Goal: Feedback & Contribution: Submit feedback/report problem

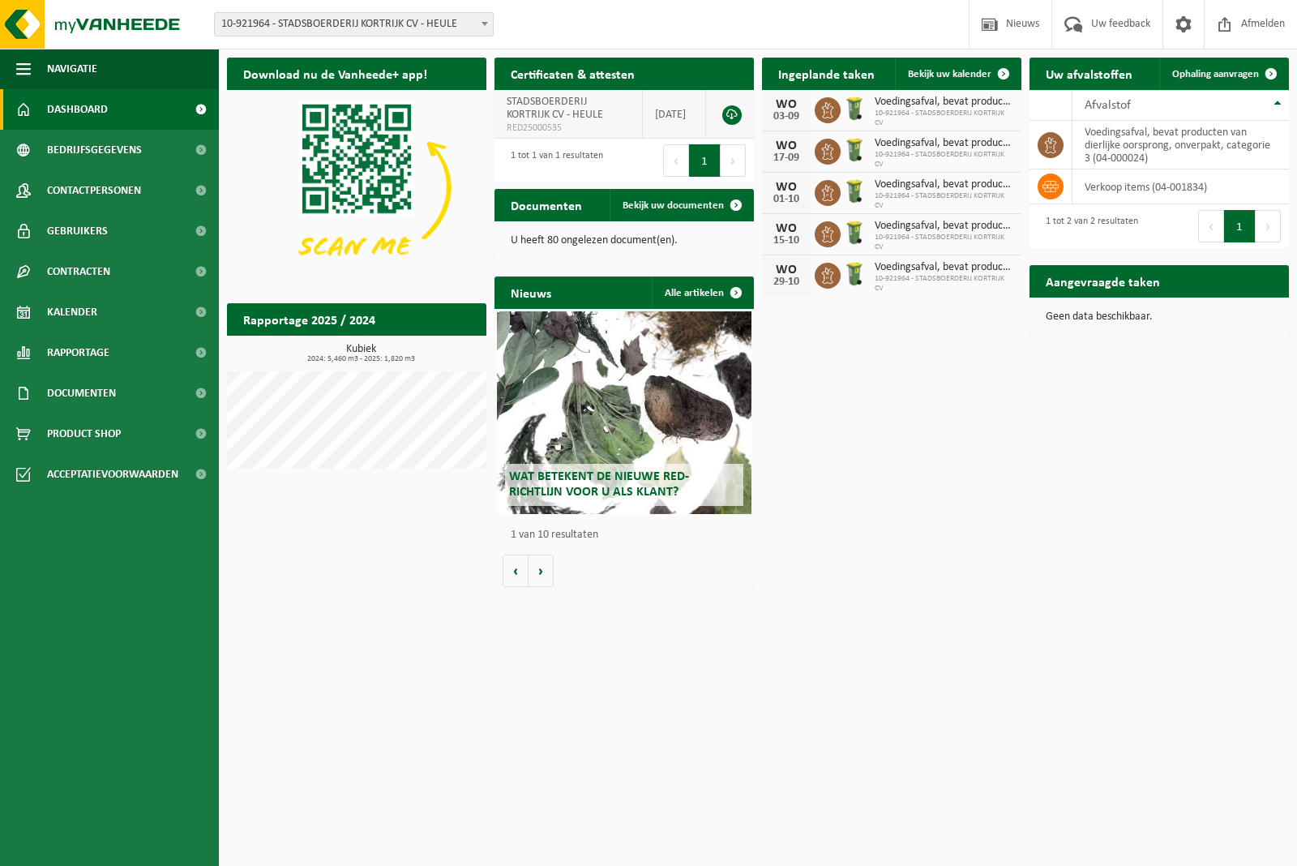
click at [732, 114] on link at bounding box center [731, 114] width 19 height 19
click at [81, 155] on span "Bedrijfsgegevens" at bounding box center [94, 150] width 95 height 41
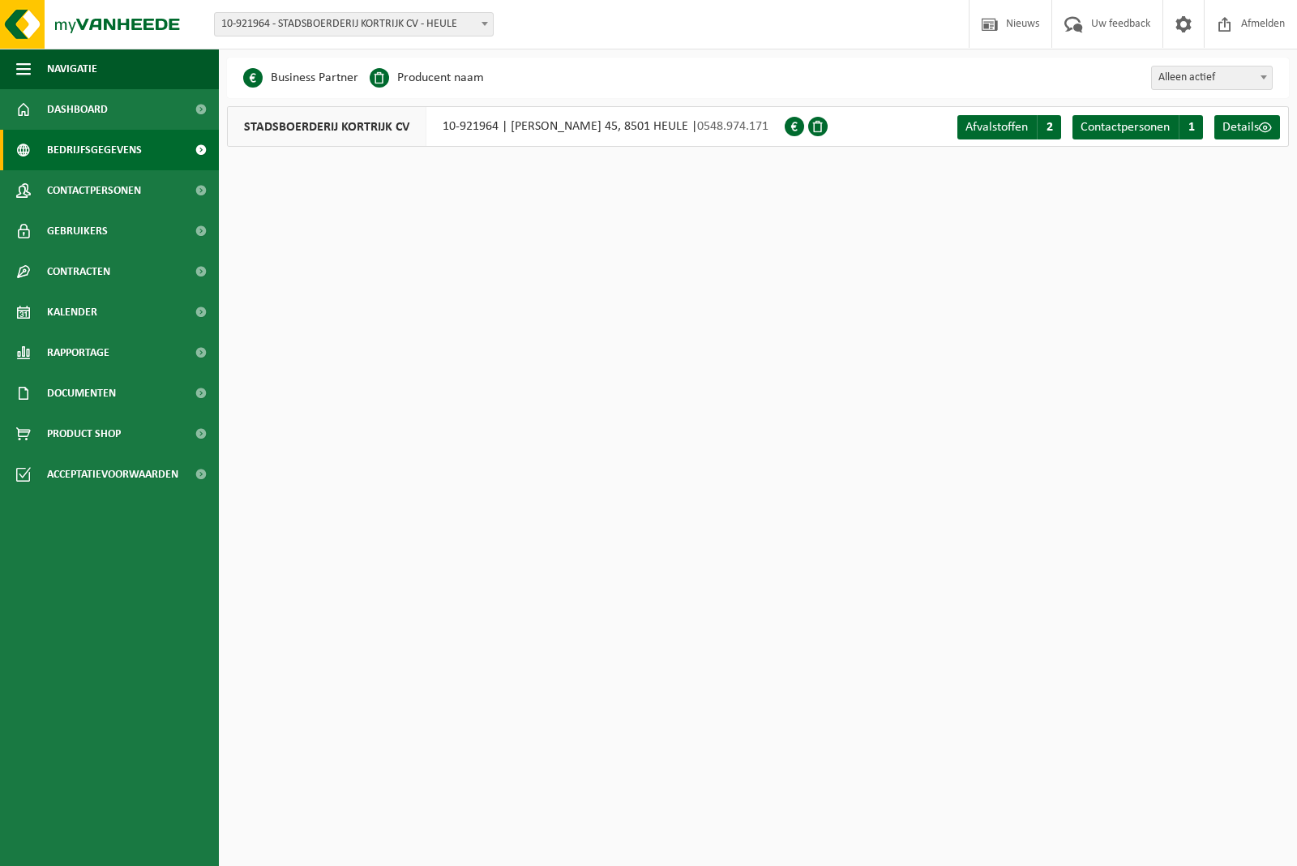
click at [354, 126] on span "STADSBOERDERIJ KORTRIJK CV" at bounding box center [327, 126] width 199 height 39
click at [991, 118] on link "Afvalstoffen A 2" at bounding box center [1009, 127] width 104 height 24
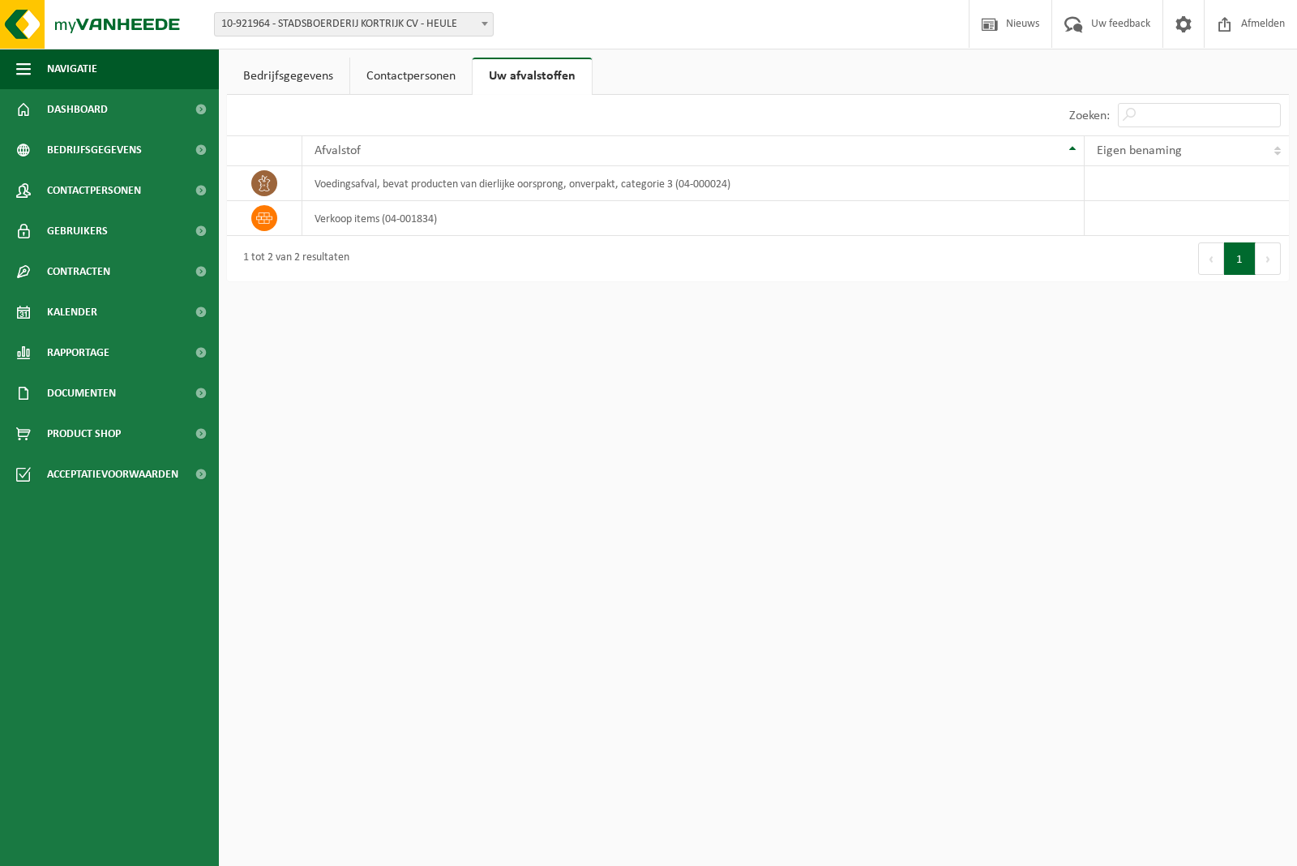
click at [411, 75] on link "Contactpersonen" at bounding box center [411, 76] width 122 height 37
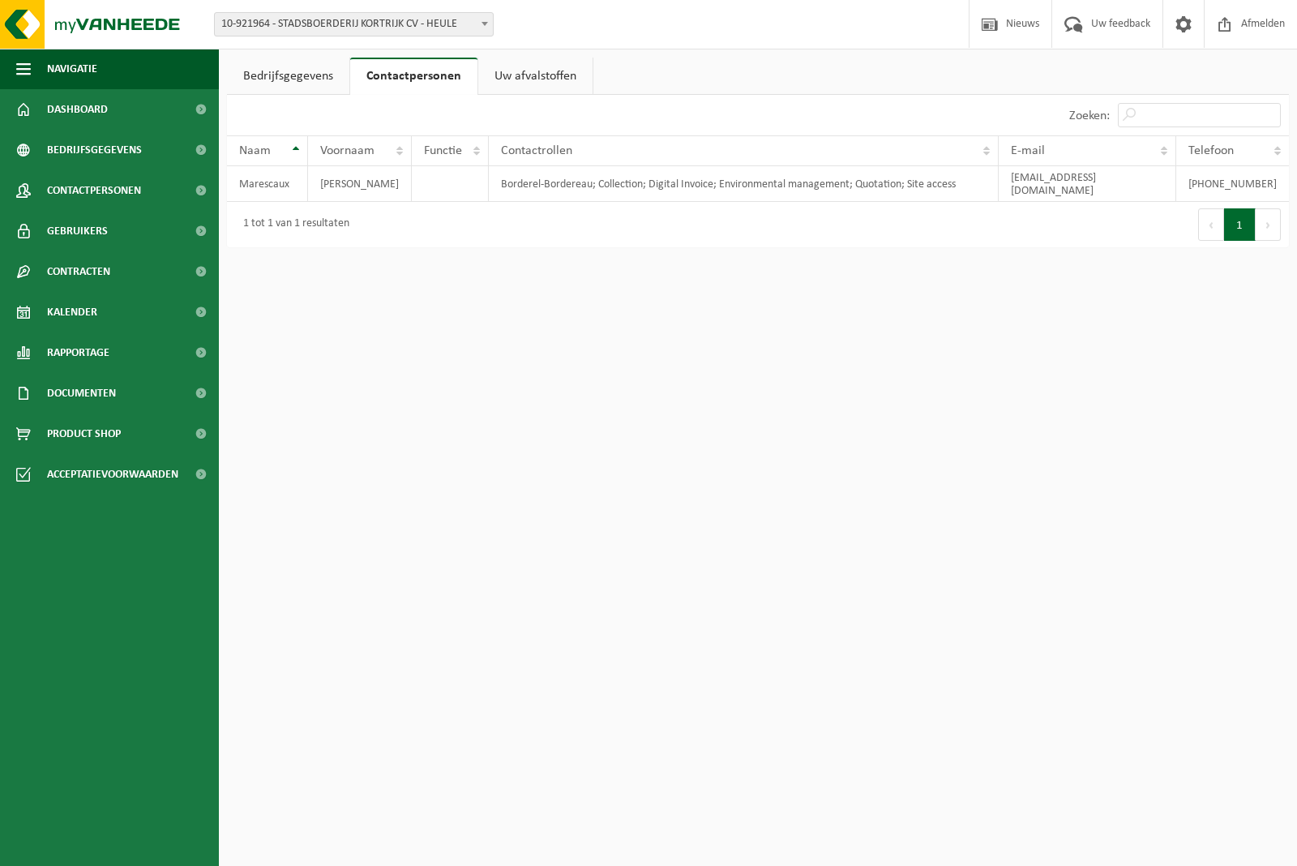
click at [305, 71] on link "Bedrijfsgegevens" at bounding box center [288, 76] width 122 height 37
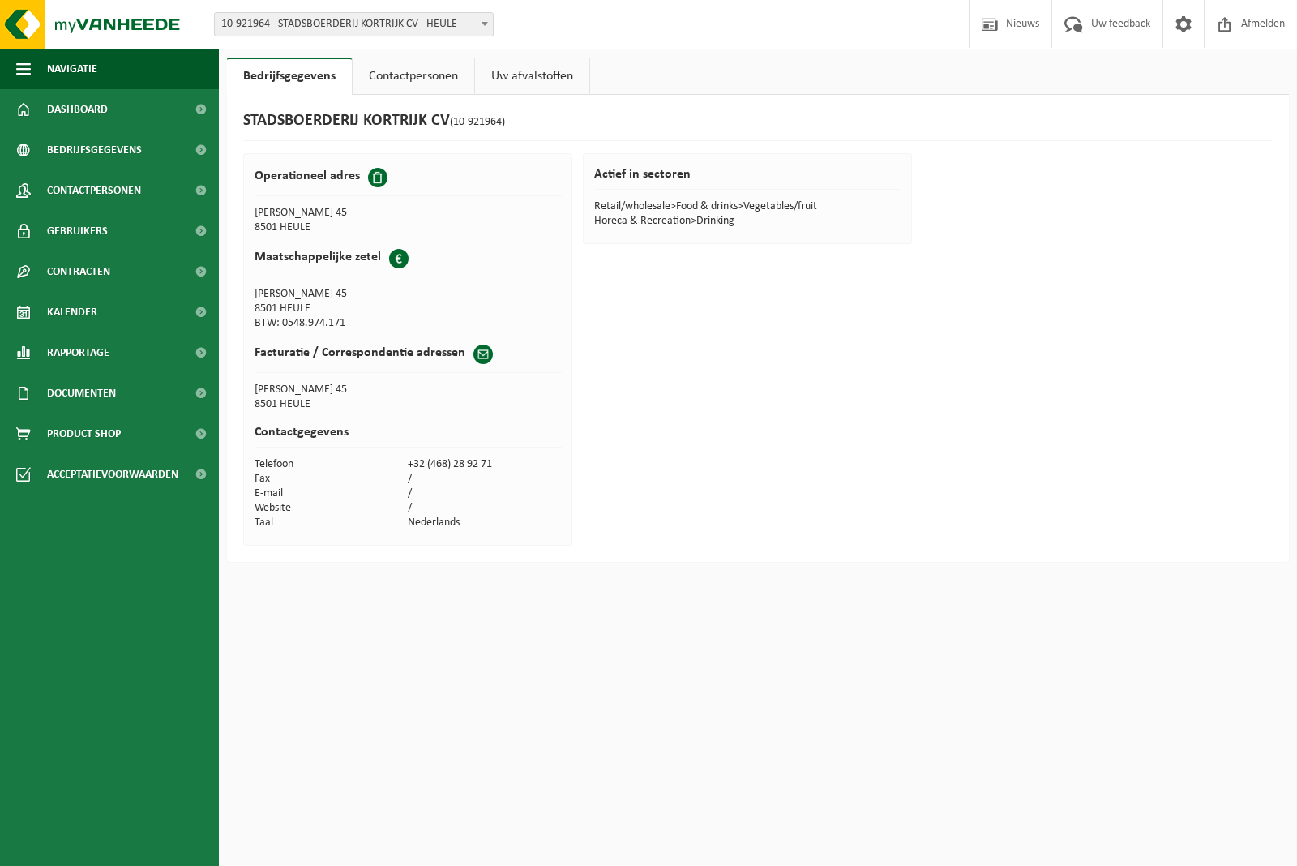
click at [374, 176] on span at bounding box center [377, 177] width 19 height 19
click at [375, 179] on span at bounding box center [377, 177] width 19 height 19
click at [83, 305] on span "Kalender" at bounding box center [72, 312] width 50 height 41
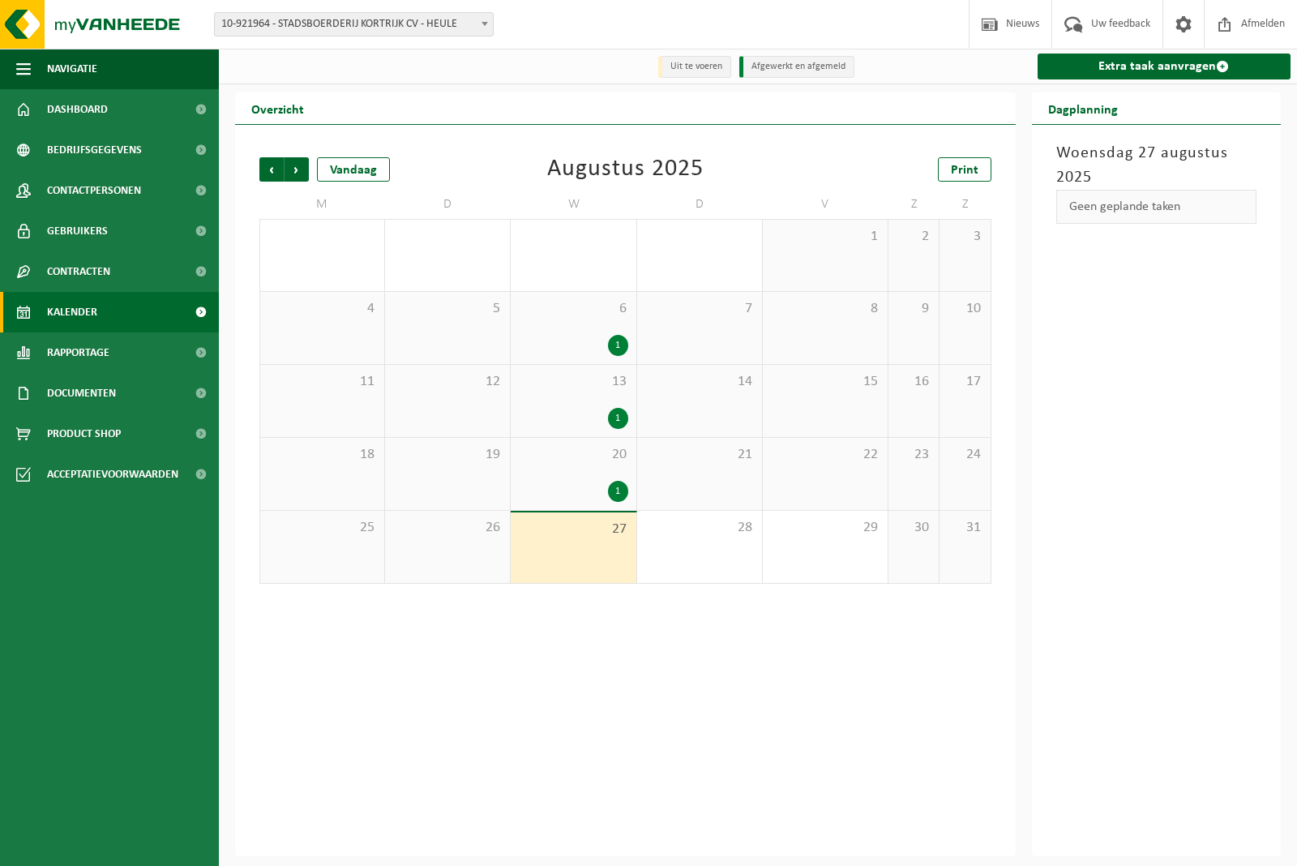
click at [616, 350] on div "1" at bounding box center [618, 345] width 20 height 21
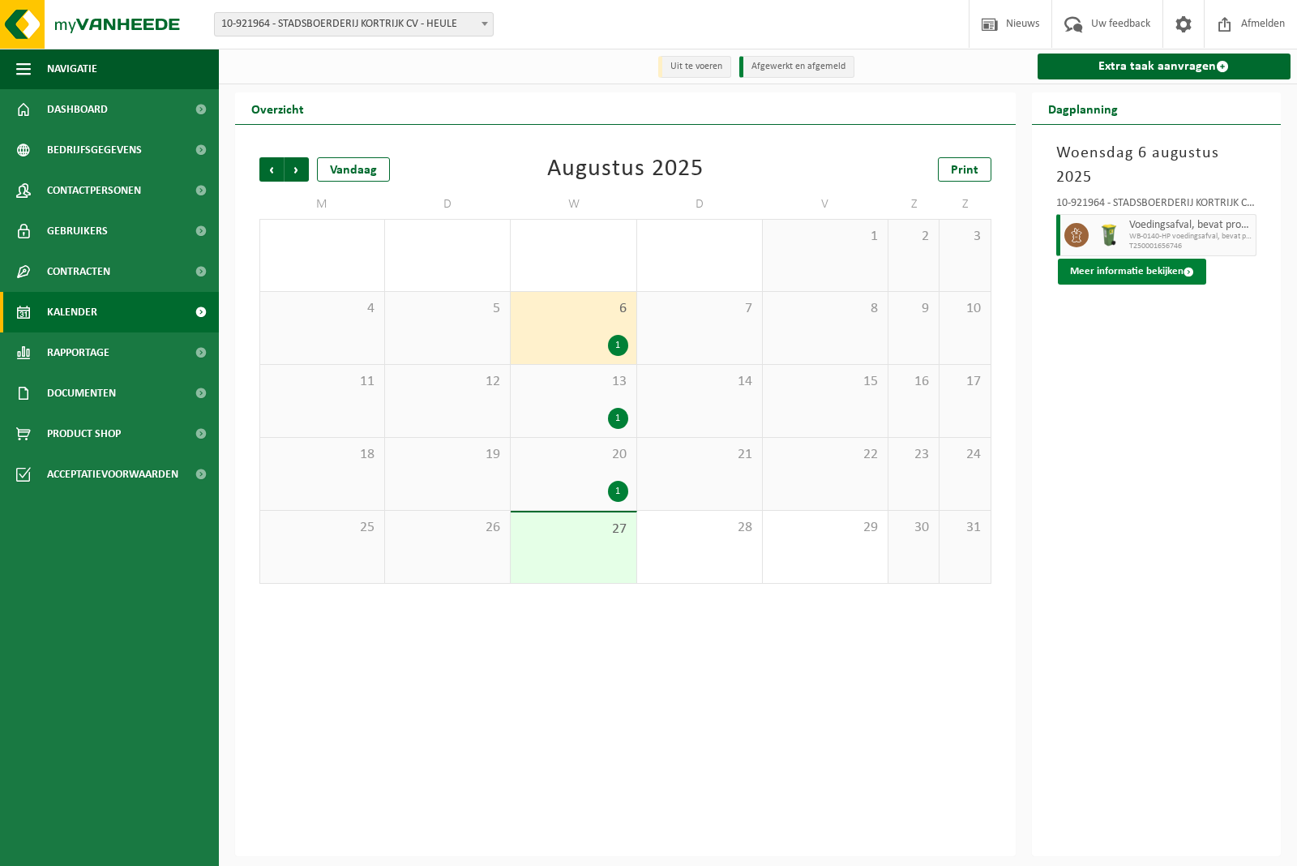
click at [1161, 259] on button "Meer informatie bekijken" at bounding box center [1132, 272] width 148 height 26
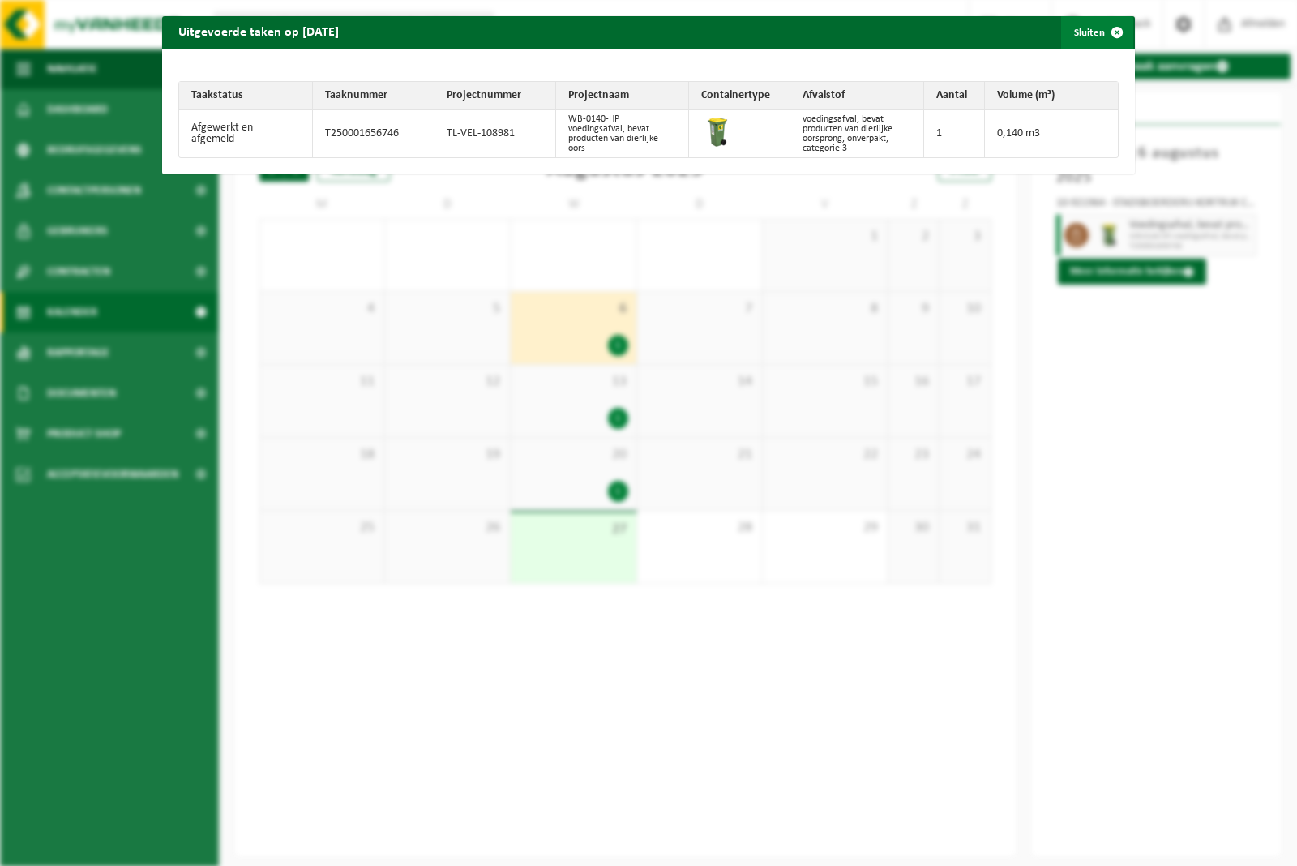
click at [1101, 28] on span "button" at bounding box center [1117, 32] width 32 height 32
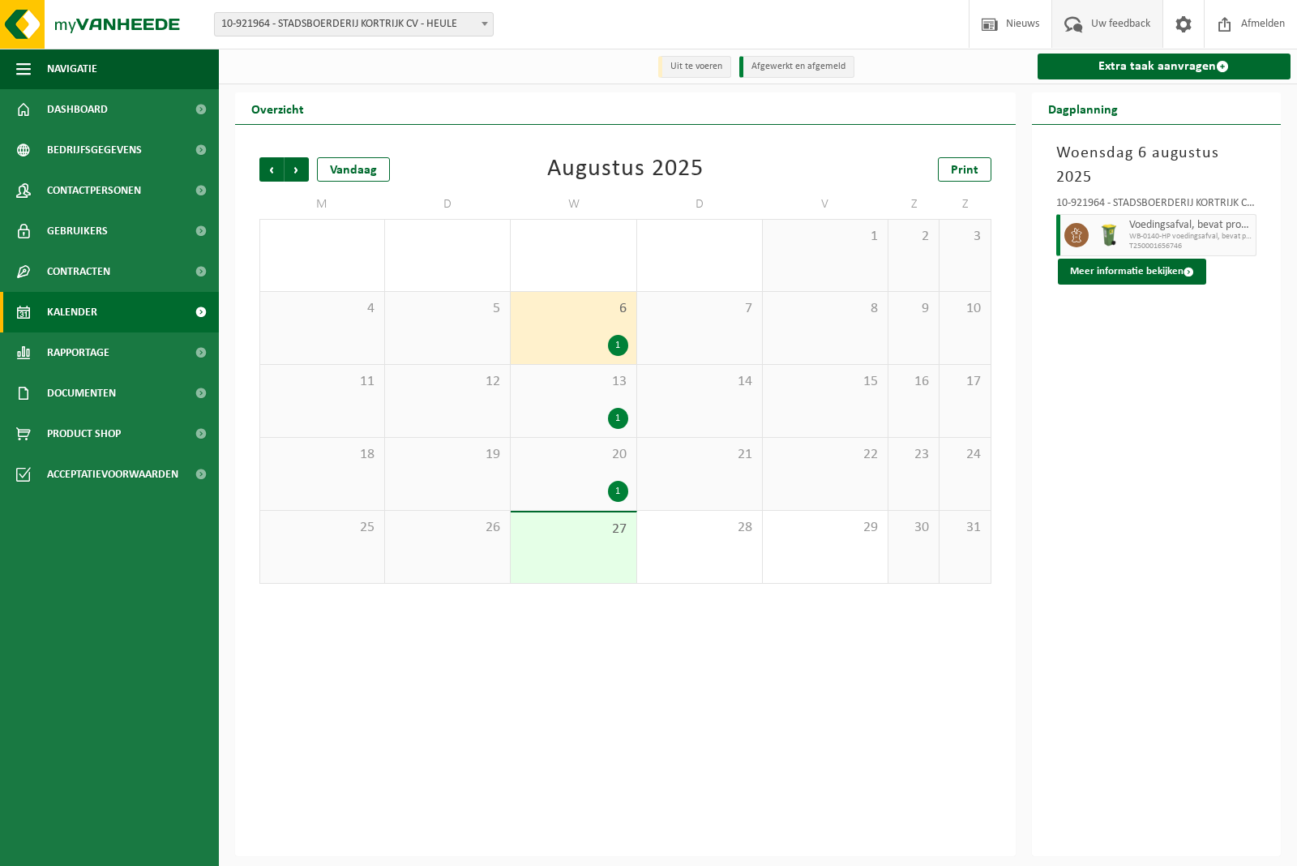
click at [1099, 27] on span "Uw feedback" at bounding box center [1120, 24] width 67 height 48
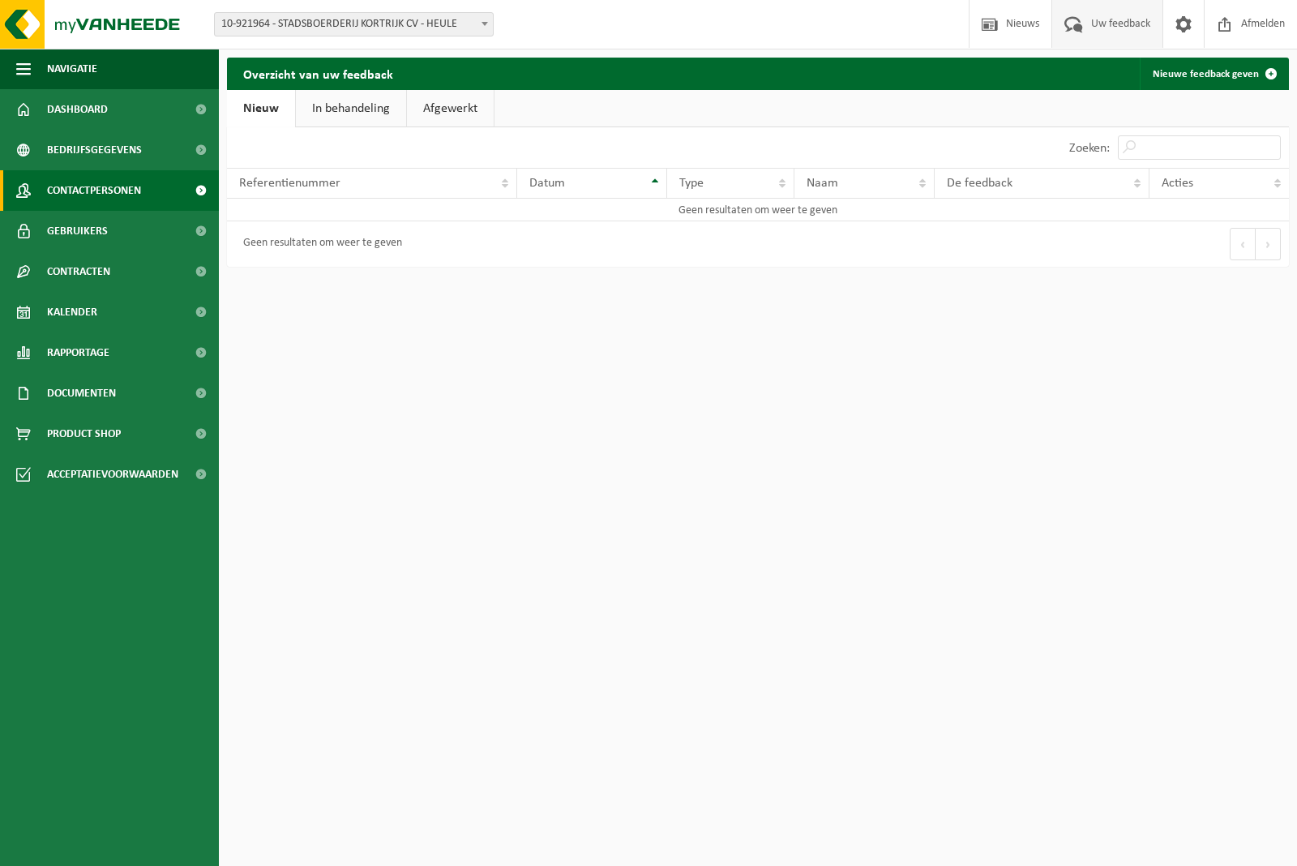
click at [113, 184] on span "Contactpersonen" at bounding box center [94, 190] width 94 height 41
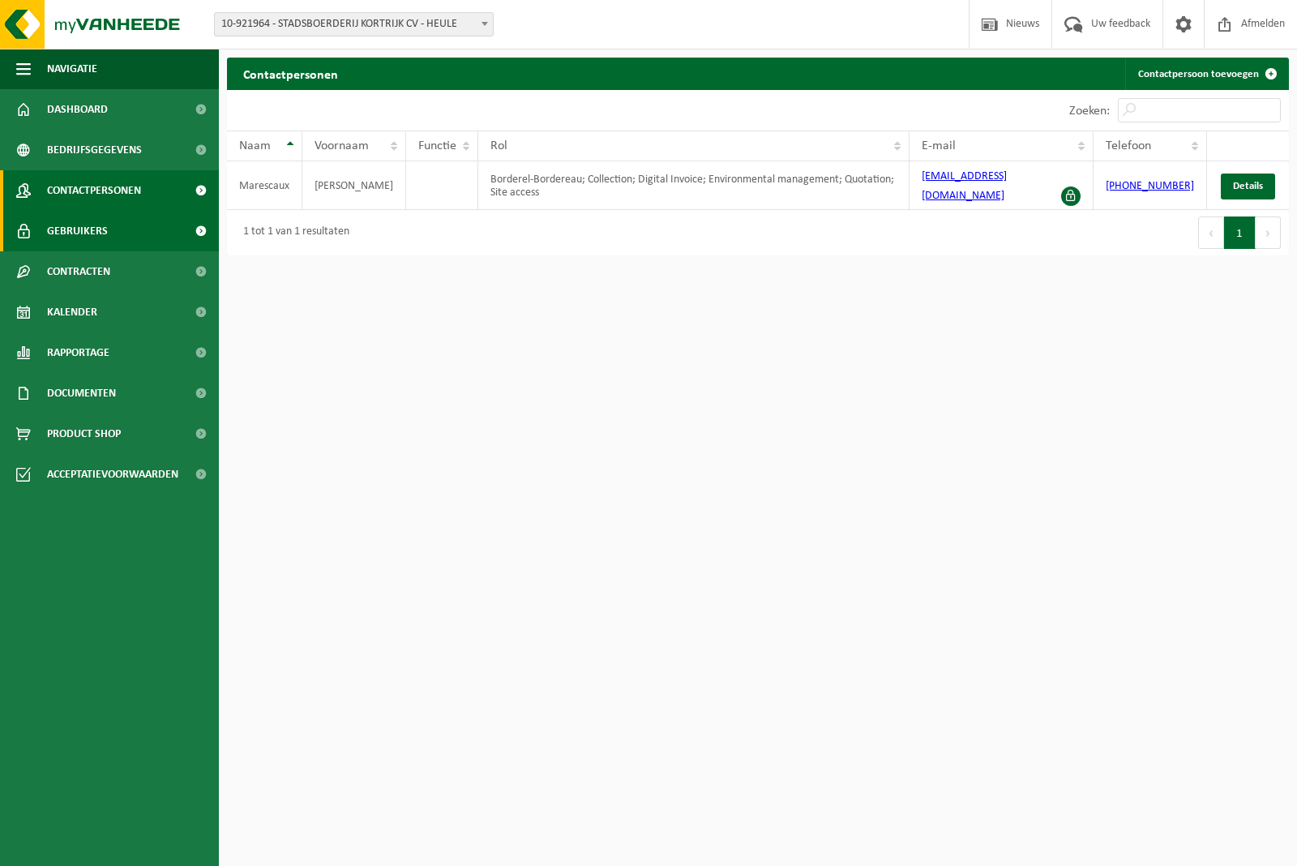
click at [70, 237] on span "Gebruikers" at bounding box center [77, 231] width 61 height 41
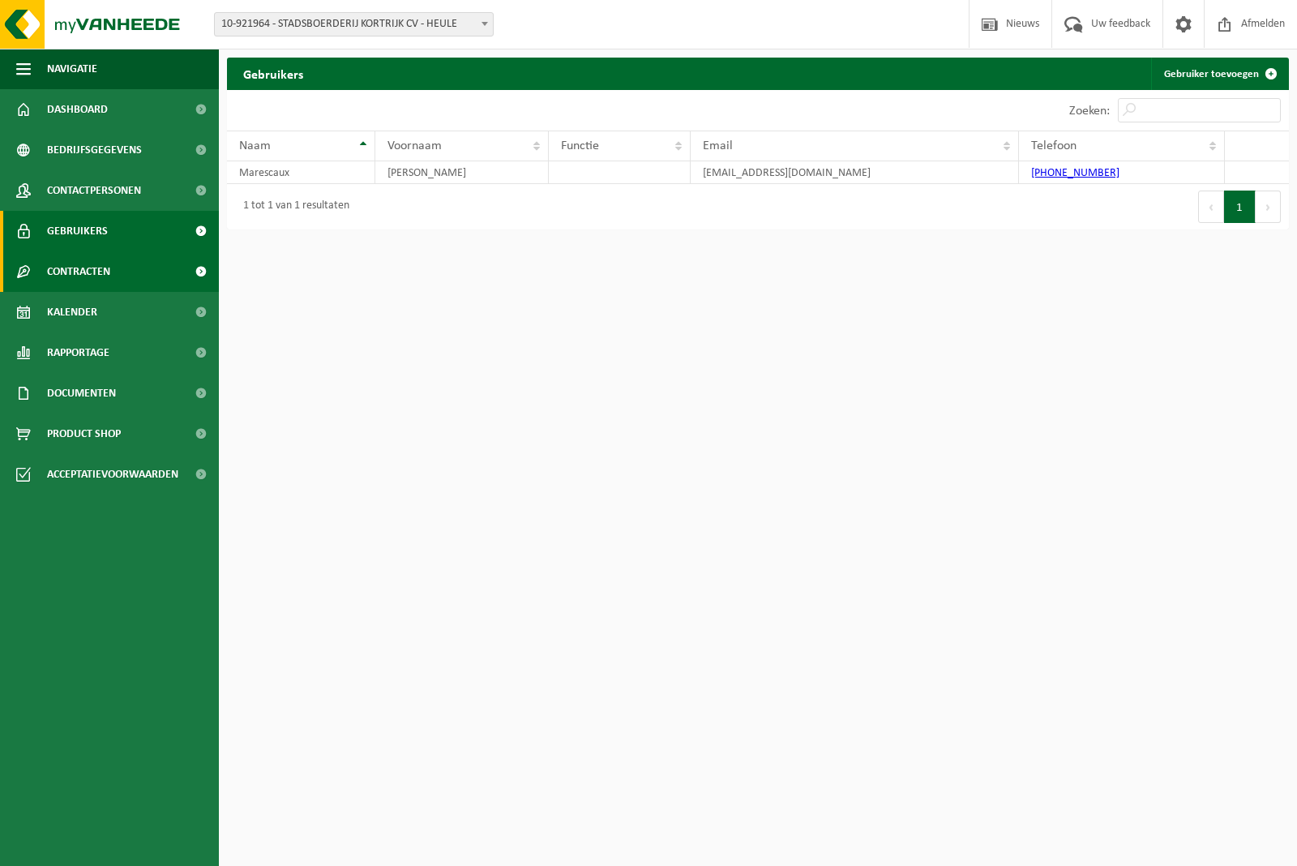
click at [81, 266] on span "Contracten" at bounding box center [78, 271] width 63 height 41
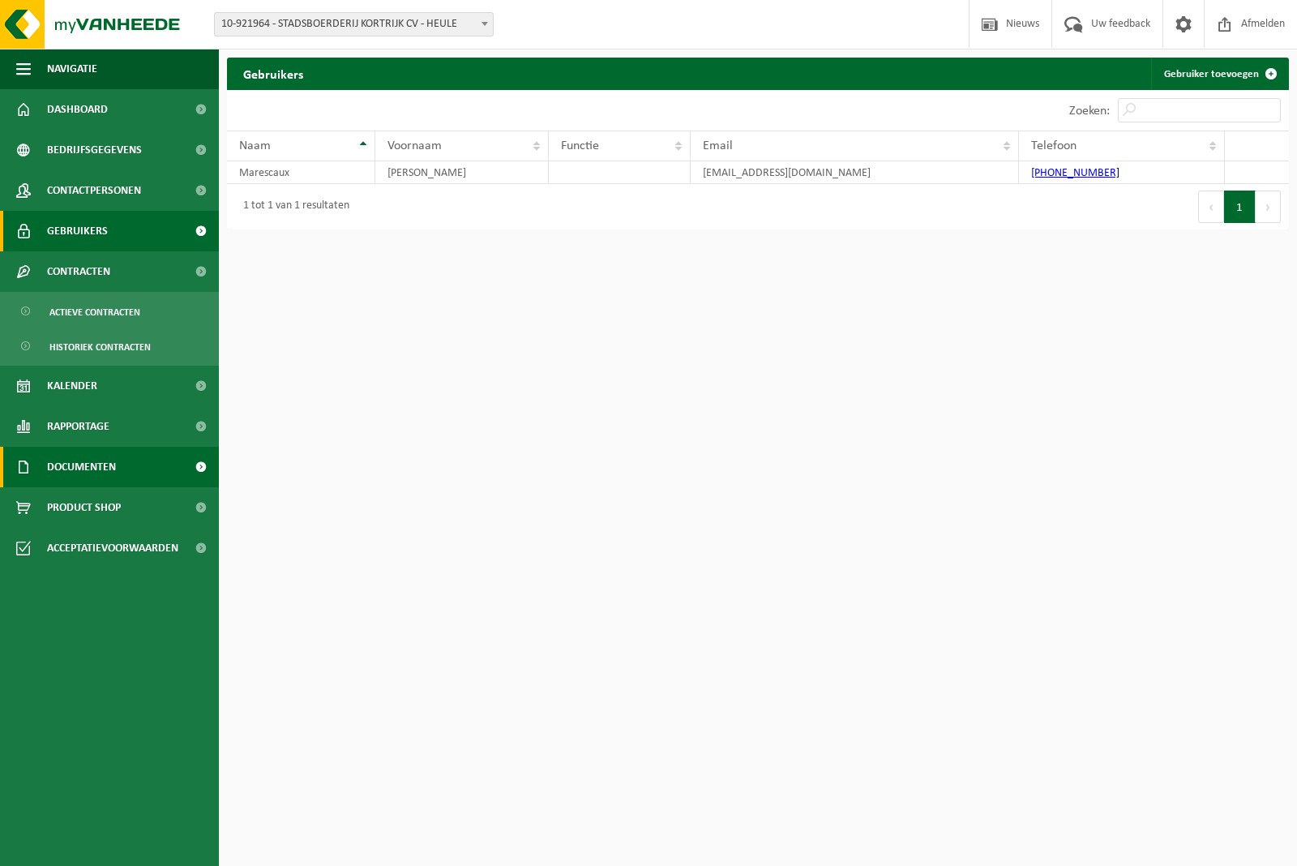
click at [101, 460] on span "Documenten" at bounding box center [81, 467] width 69 height 41
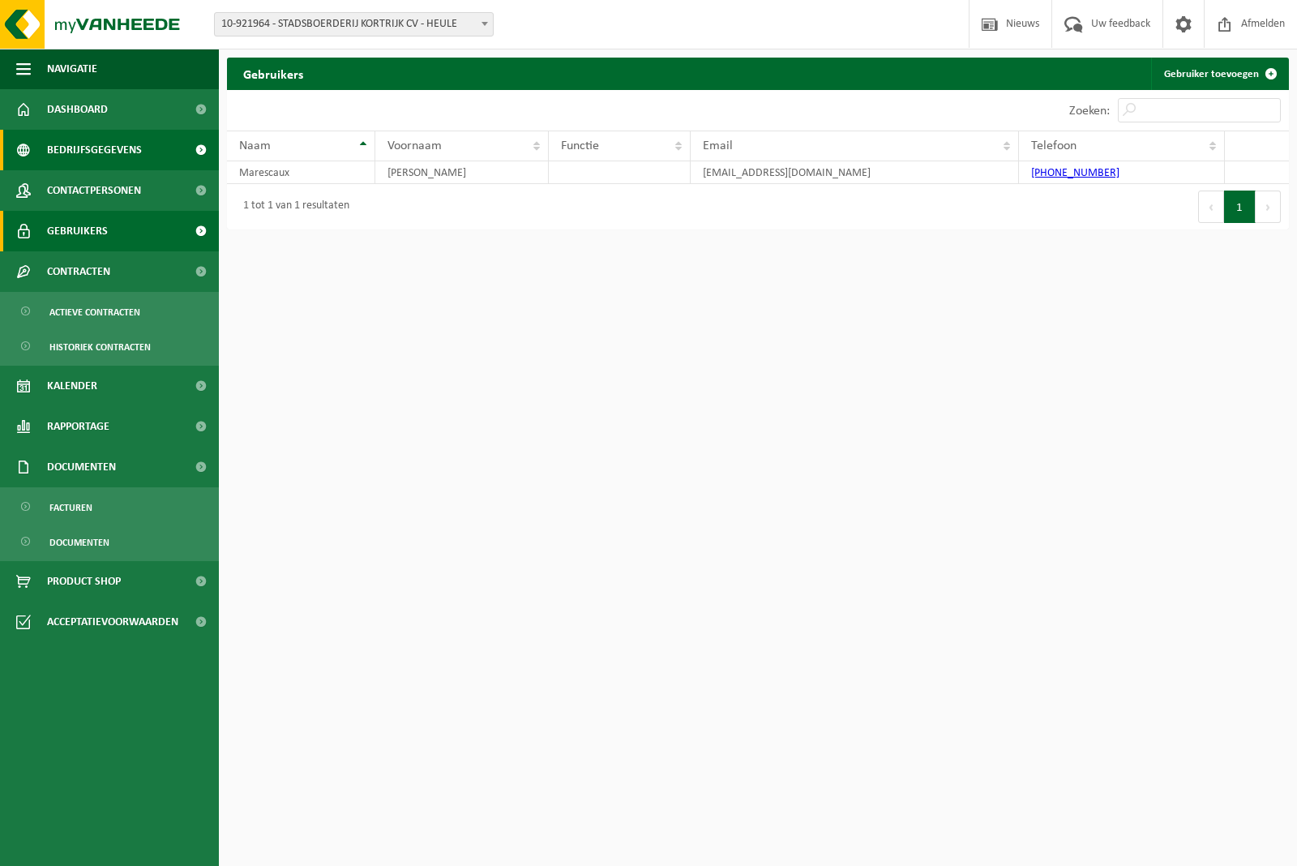
click at [103, 138] on span "Bedrijfsgegevens" at bounding box center [94, 150] width 95 height 41
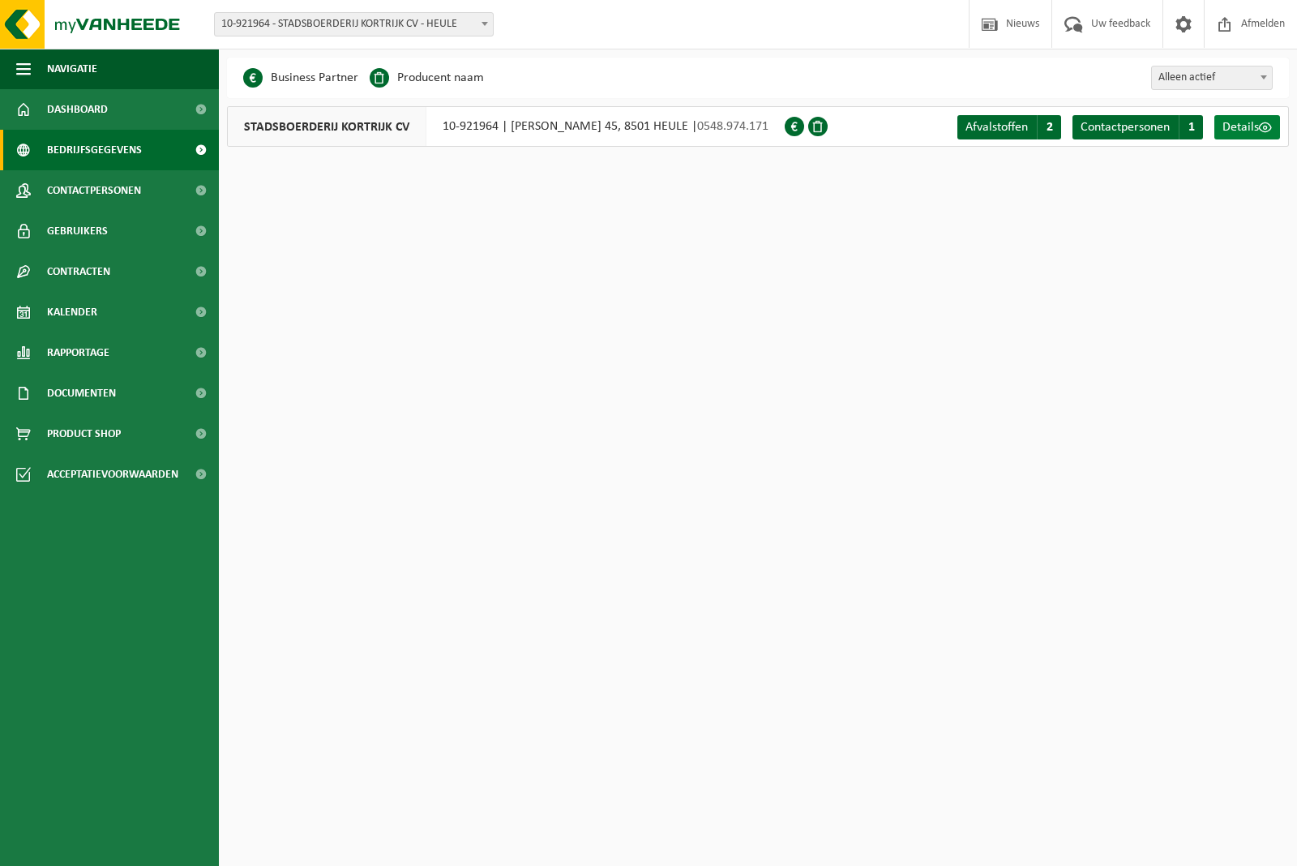
click at [1267, 122] on span at bounding box center [1265, 127] width 13 height 13
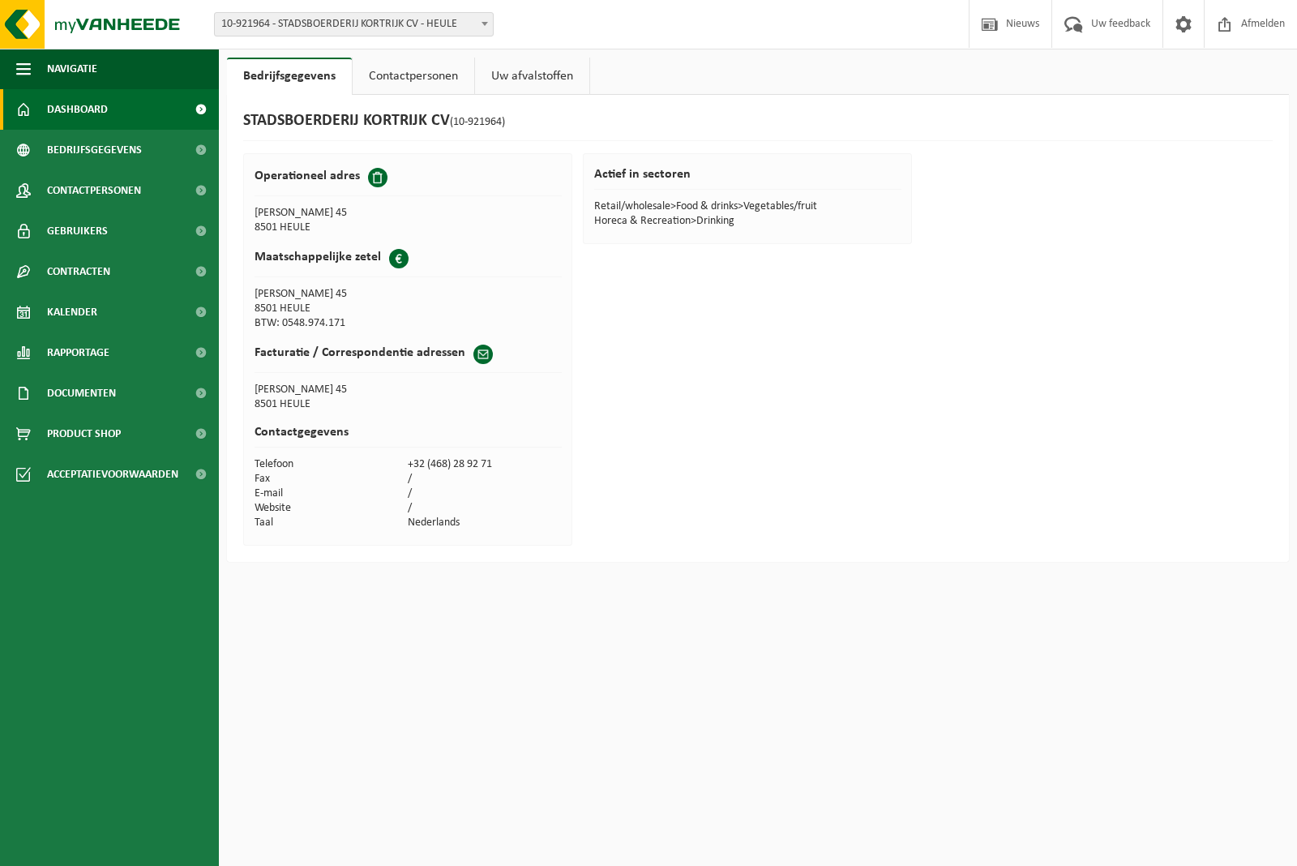
click at [71, 104] on span "Dashboard" at bounding box center [77, 109] width 61 height 41
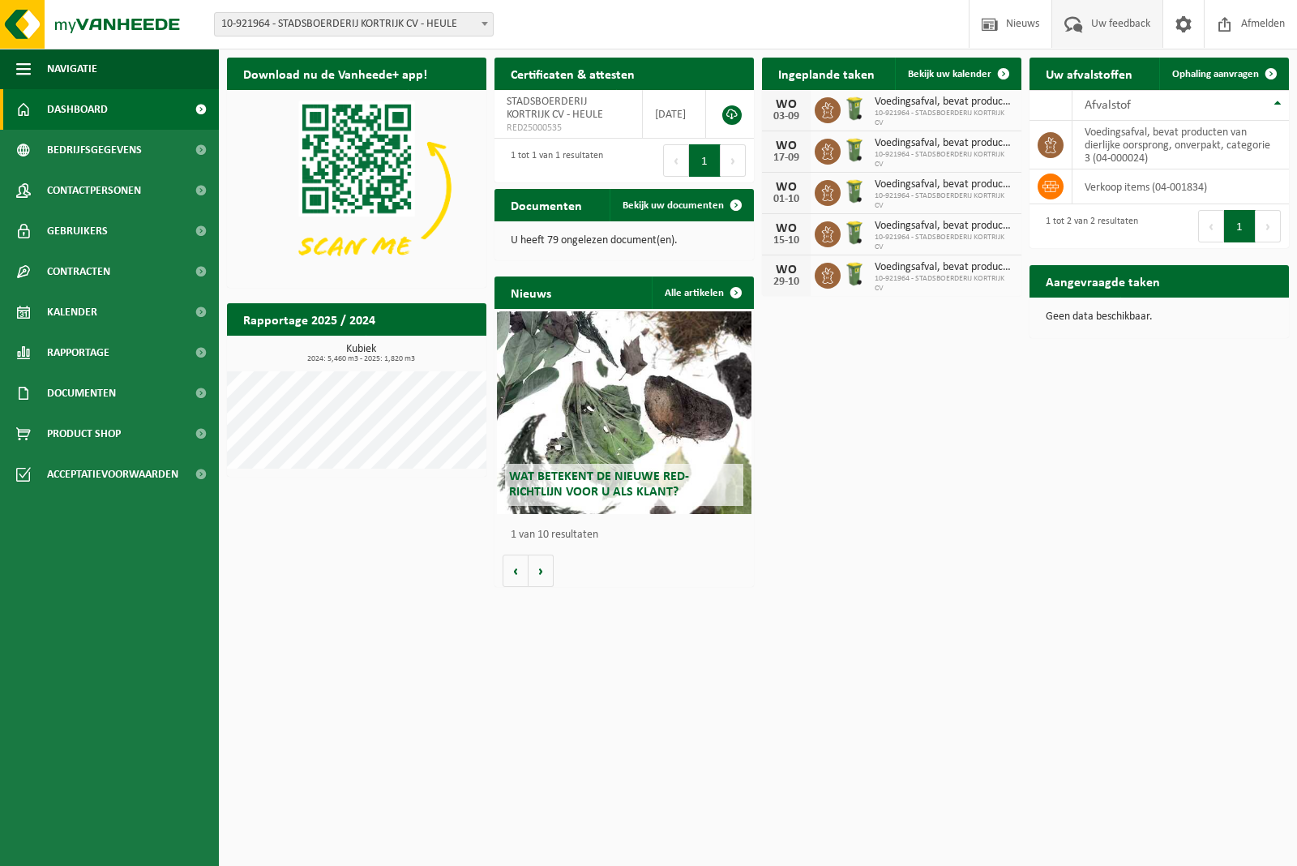
click at [1099, 26] on span "Uw feedback" at bounding box center [1120, 24] width 67 height 48
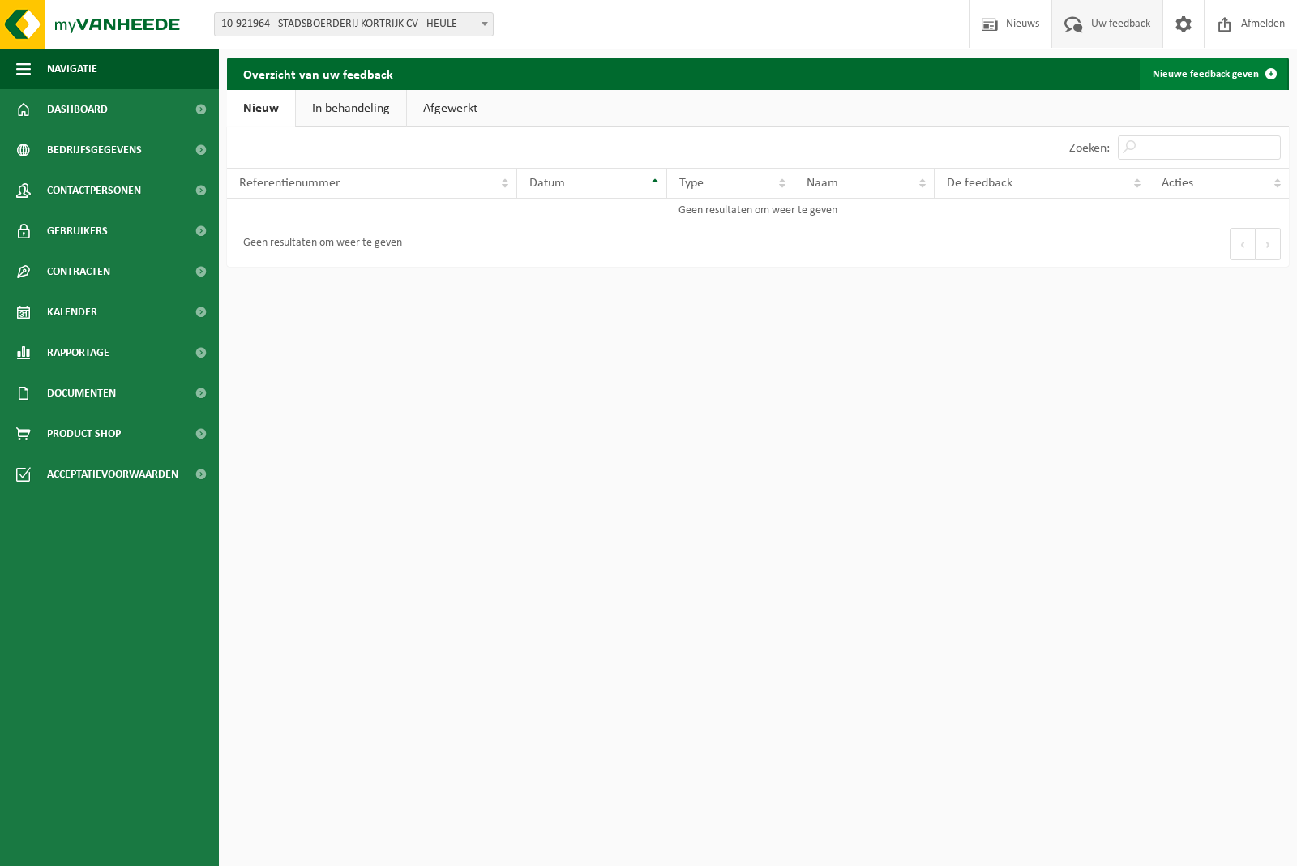
click at [1225, 69] on link "Nieuwe feedback geven" at bounding box center [1214, 74] width 148 height 32
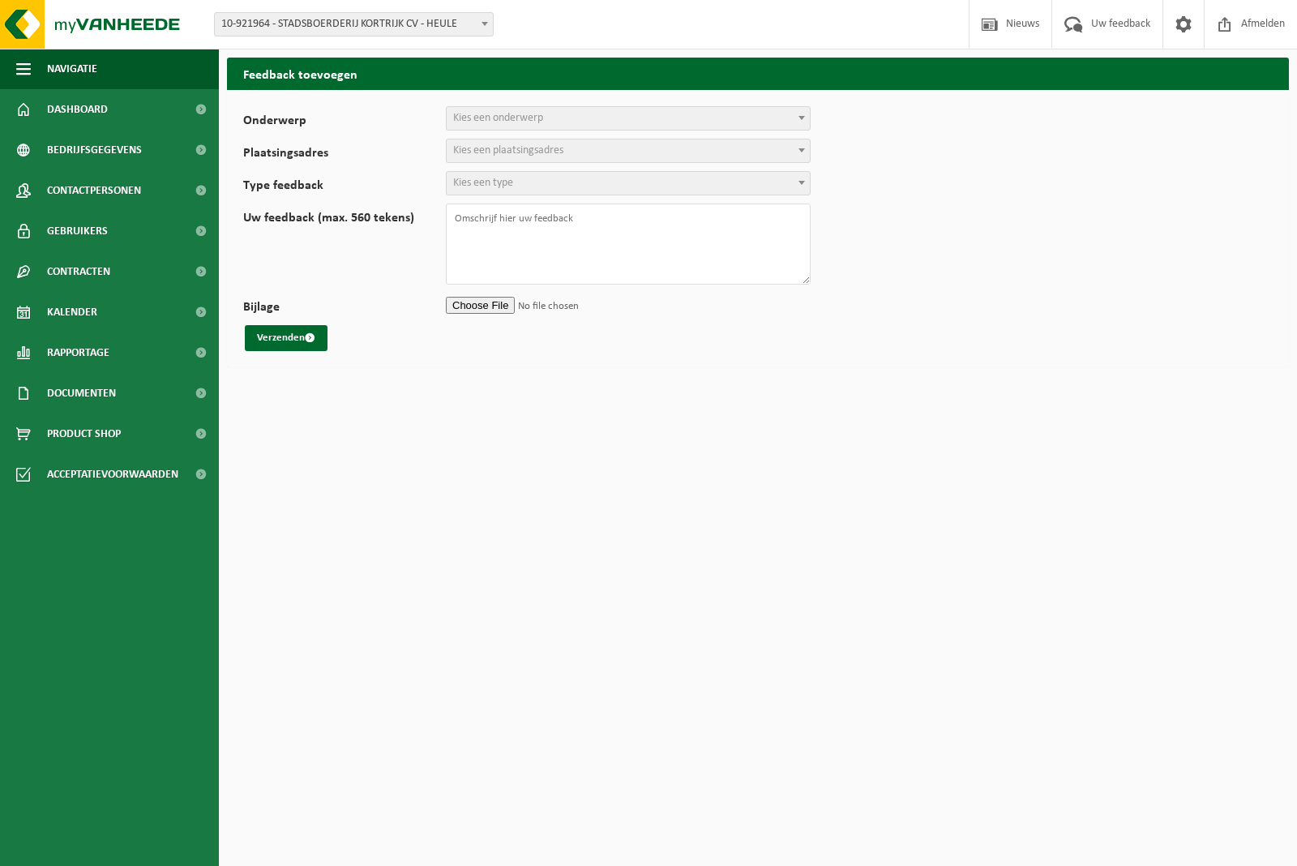
select select
click at [473, 112] on span "Kies een onderwerp" at bounding box center [498, 118] width 90 height 12
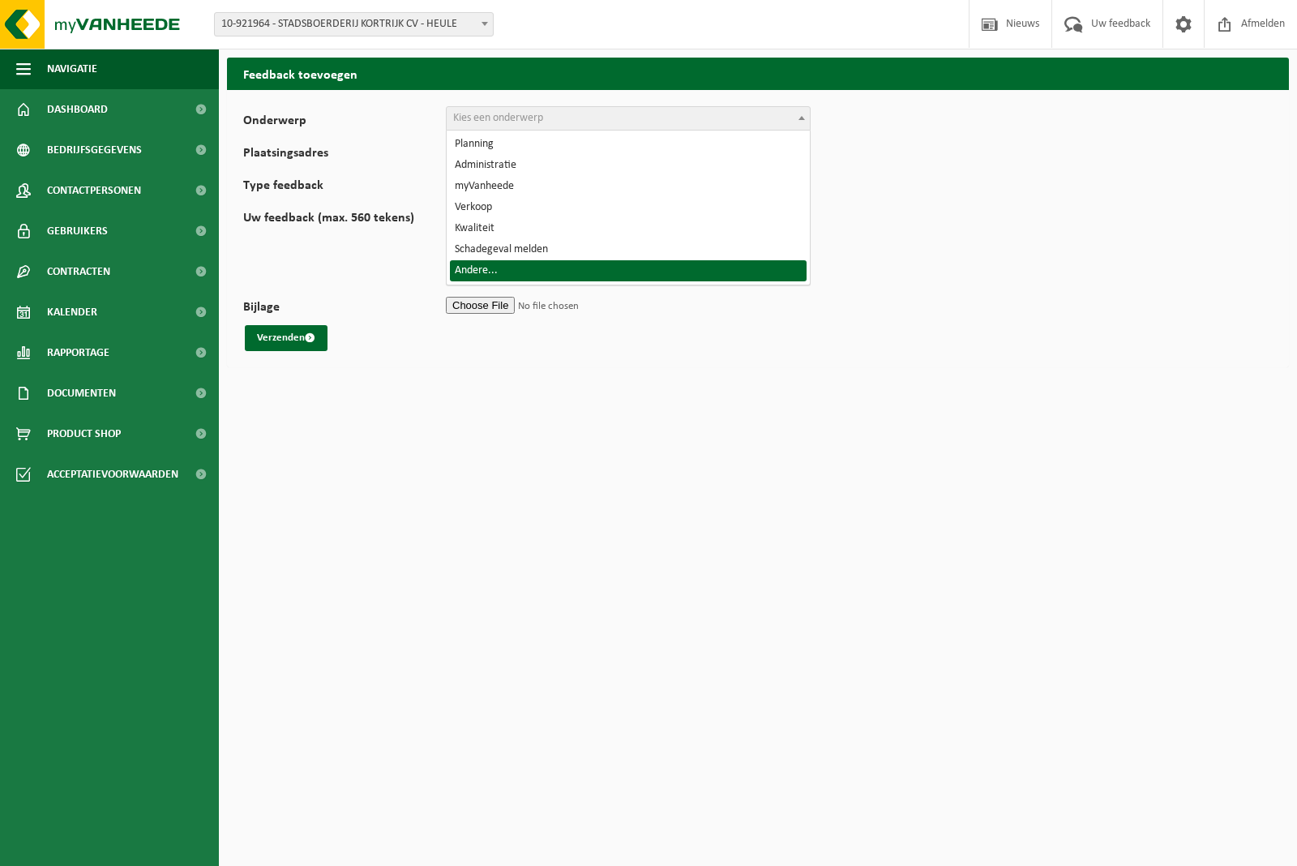
select select "32"
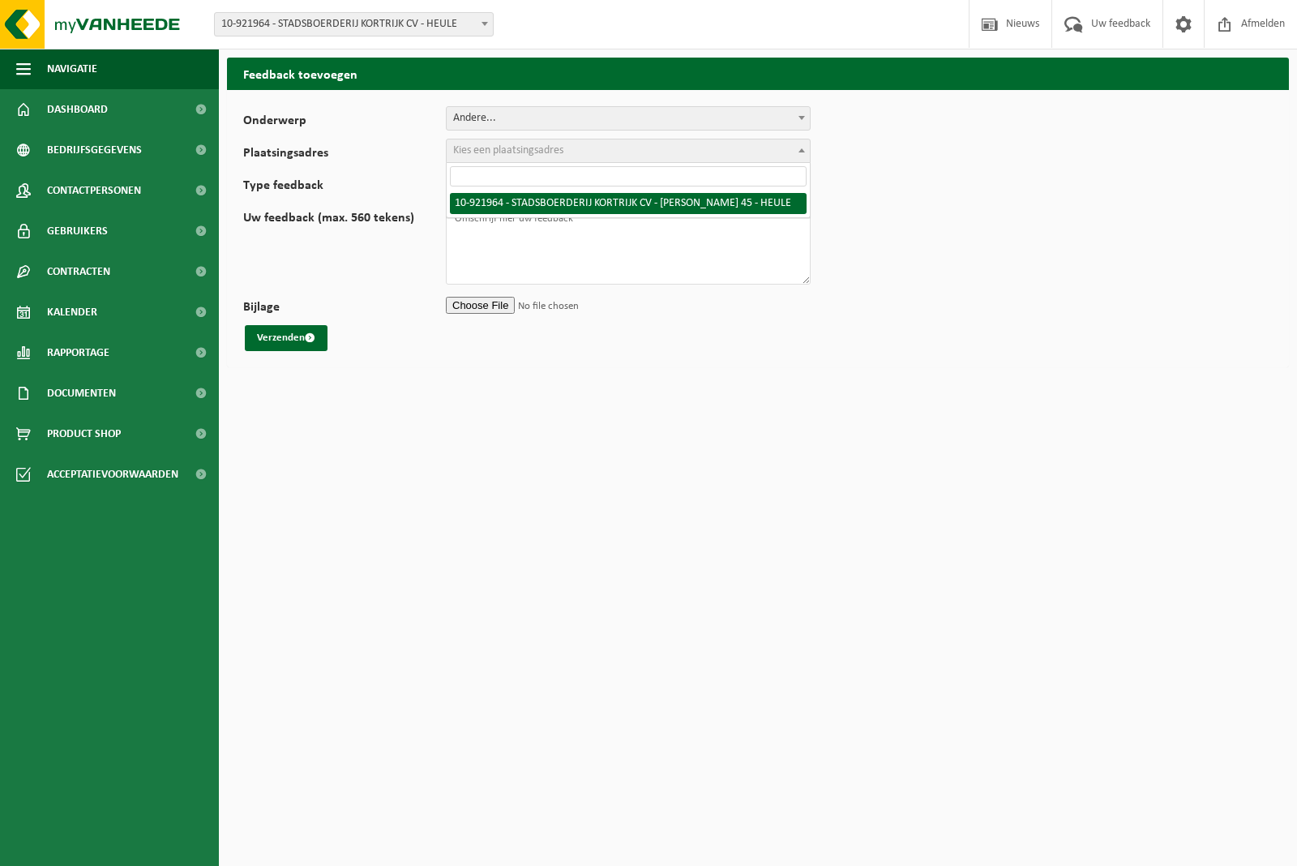
click at [596, 146] on span "Kies een plaatsingsadres" at bounding box center [628, 150] width 363 height 23
select select "130531"
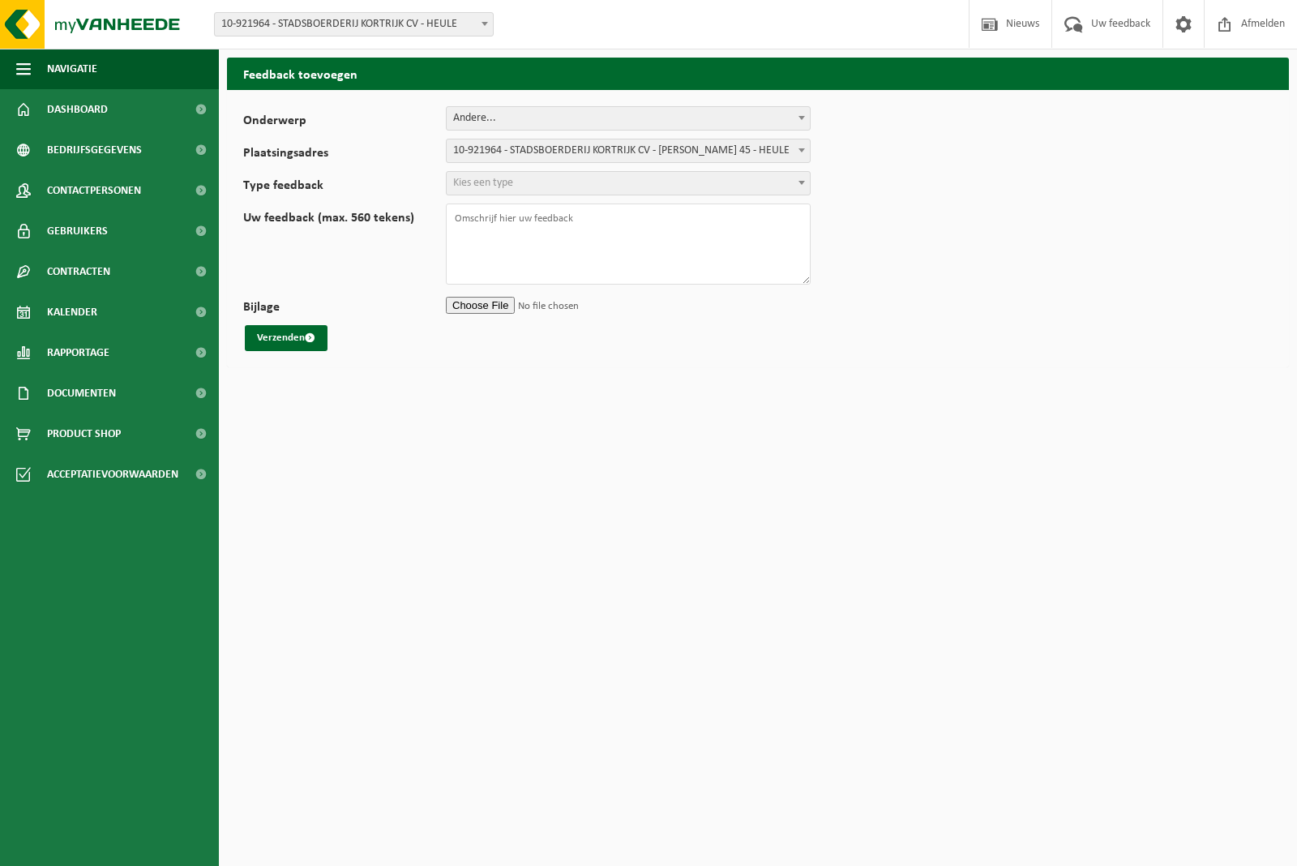
click at [571, 184] on span "Kies een type" at bounding box center [628, 183] width 363 height 23
click at [81, 97] on span "Dashboard" at bounding box center [77, 109] width 61 height 41
